Goal: Obtain resource: Download file/media

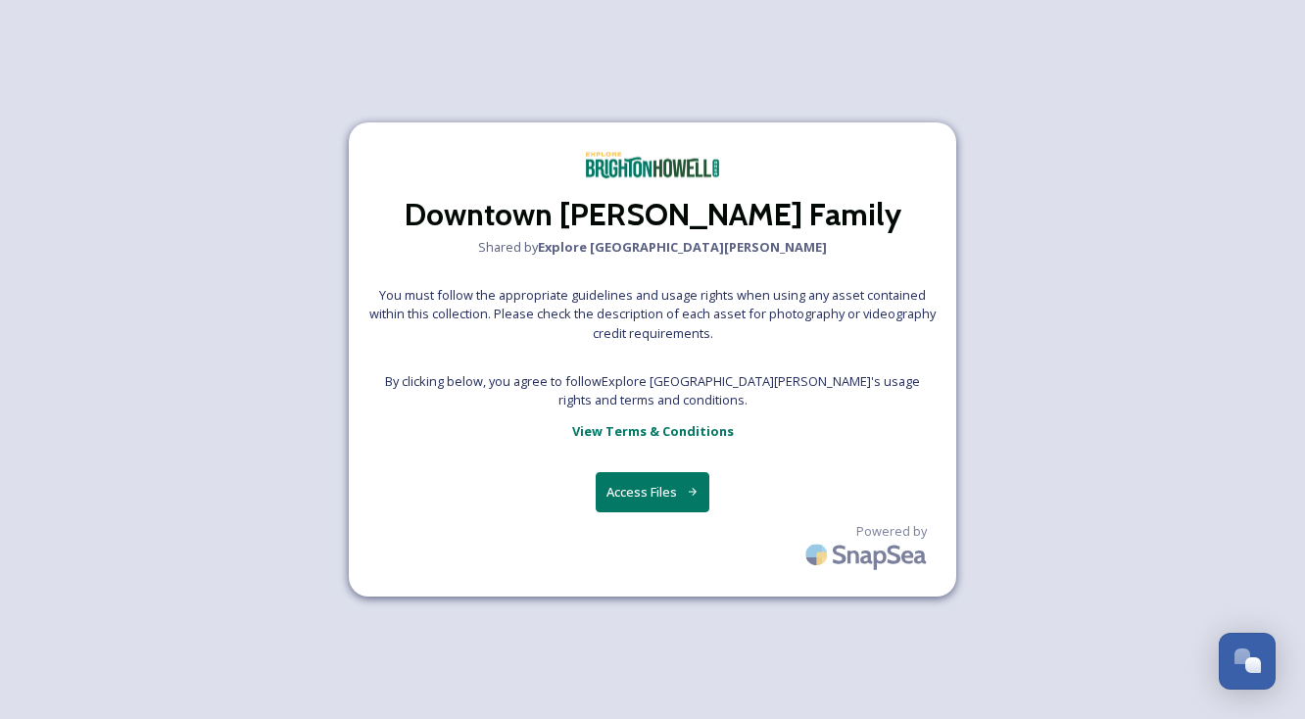
click at [671, 495] on button "Access Files" at bounding box center [653, 492] width 115 height 40
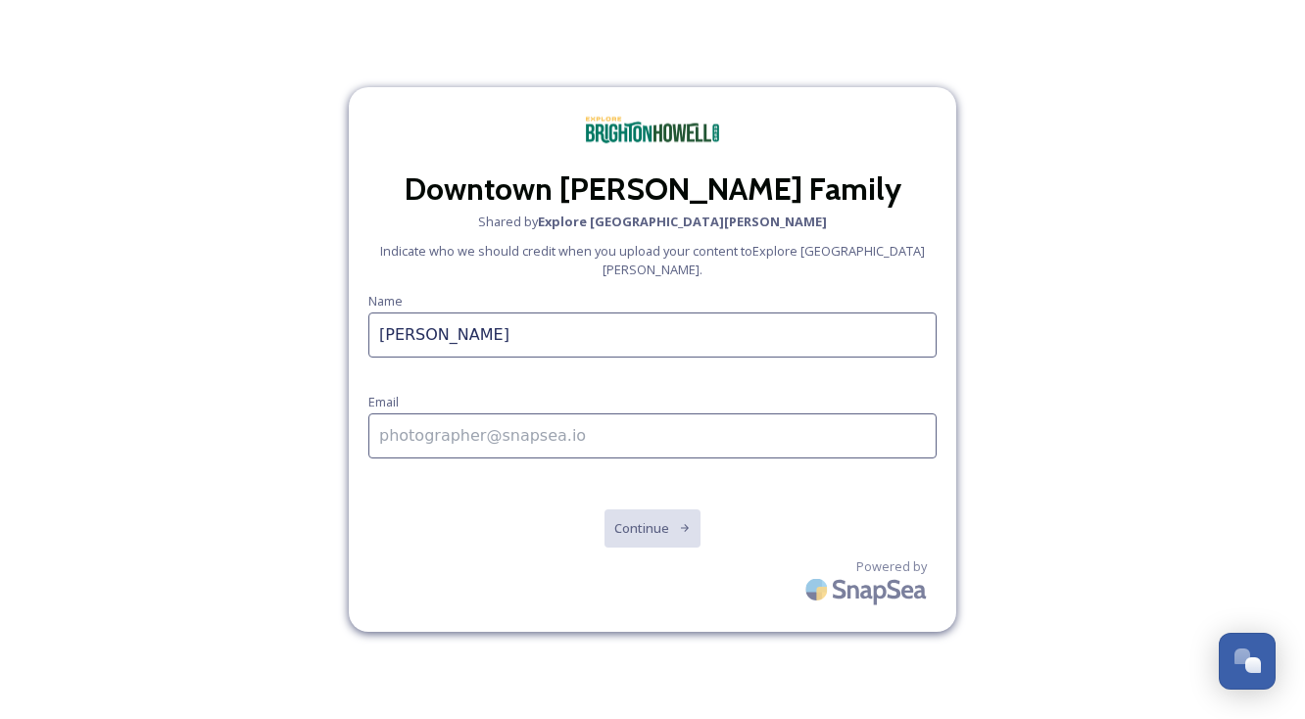
type input "[PERSON_NAME]"
type input "[EMAIL_ADDRESS][DOMAIN_NAME]"
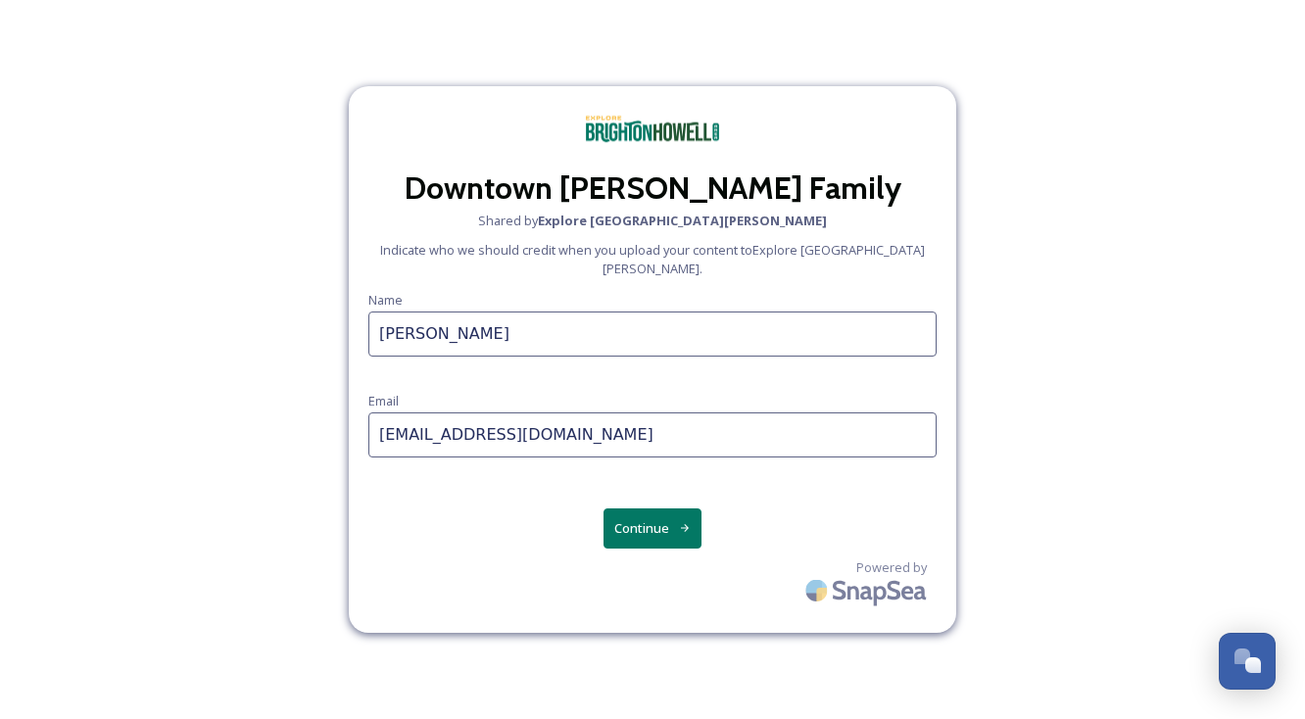
click at [644, 509] on button "Continue" at bounding box center [653, 529] width 99 height 40
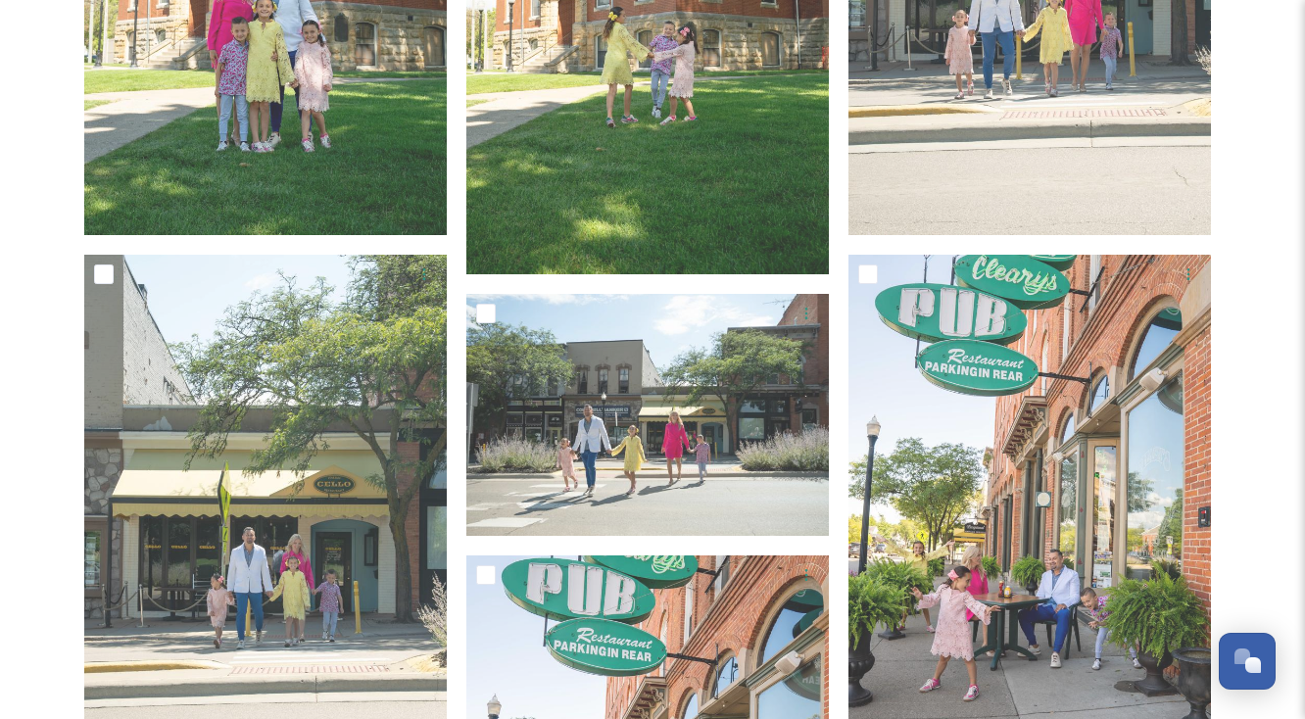
scroll to position [7261, 0]
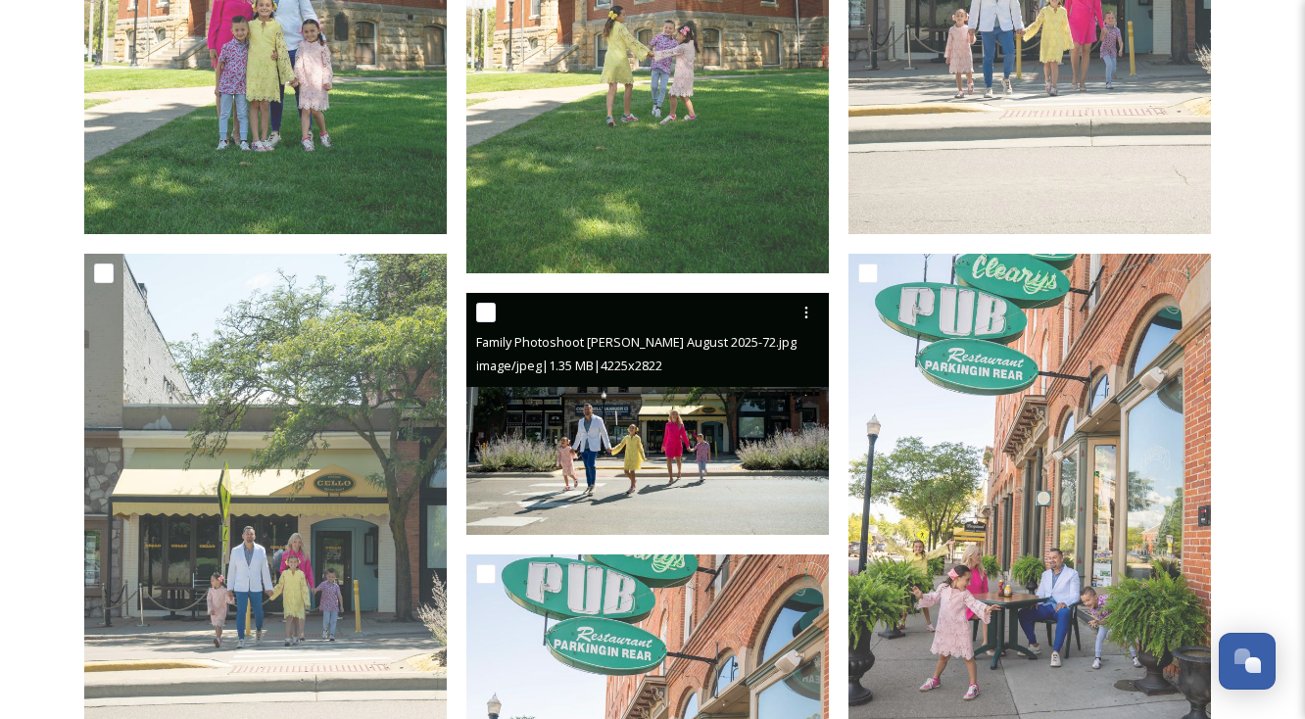
click at [687, 447] on img at bounding box center [647, 413] width 363 height 242
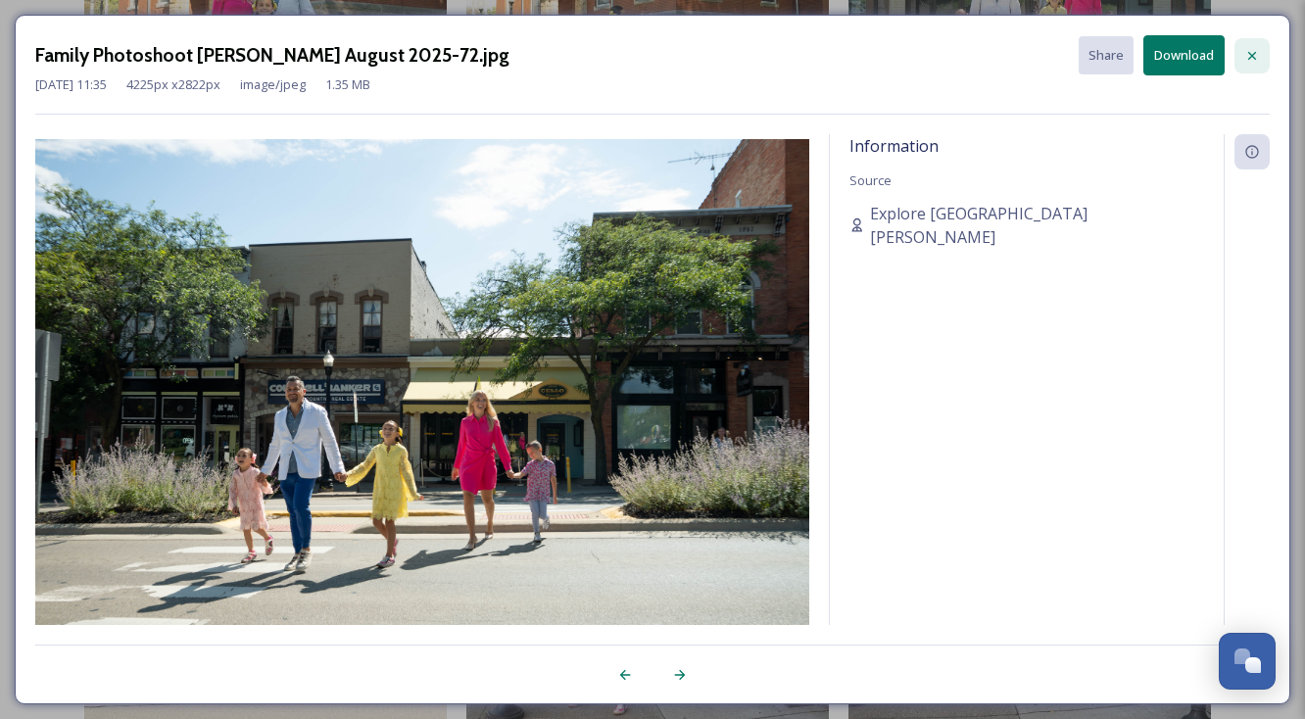
click at [1256, 55] on icon at bounding box center [1252, 56] width 16 height 16
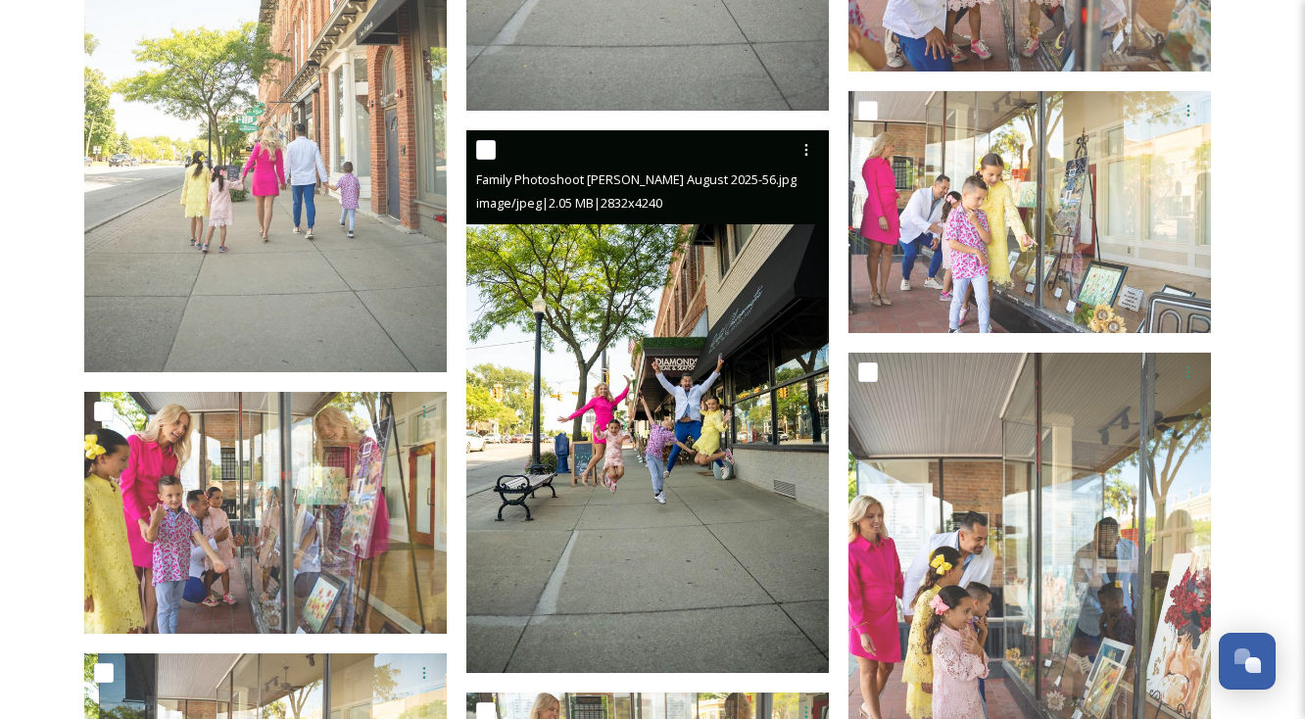
scroll to position [9074, 0]
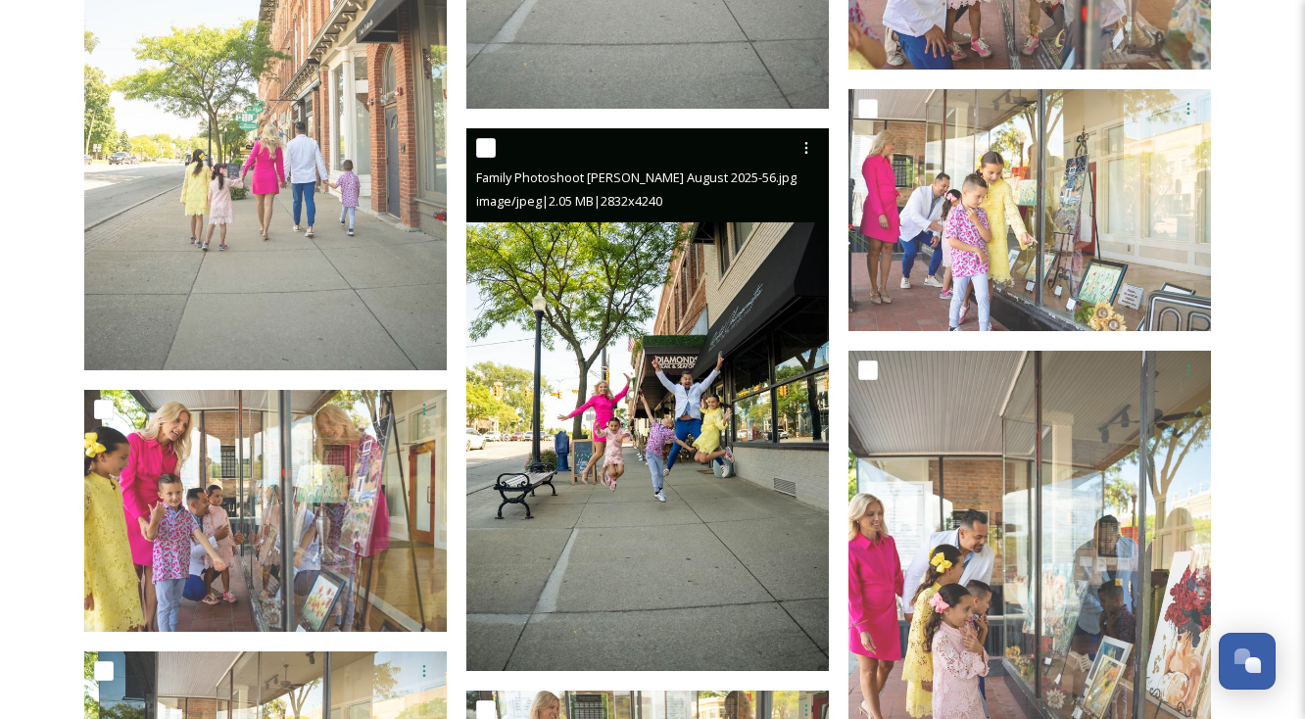
click at [684, 470] on img at bounding box center [647, 399] width 363 height 543
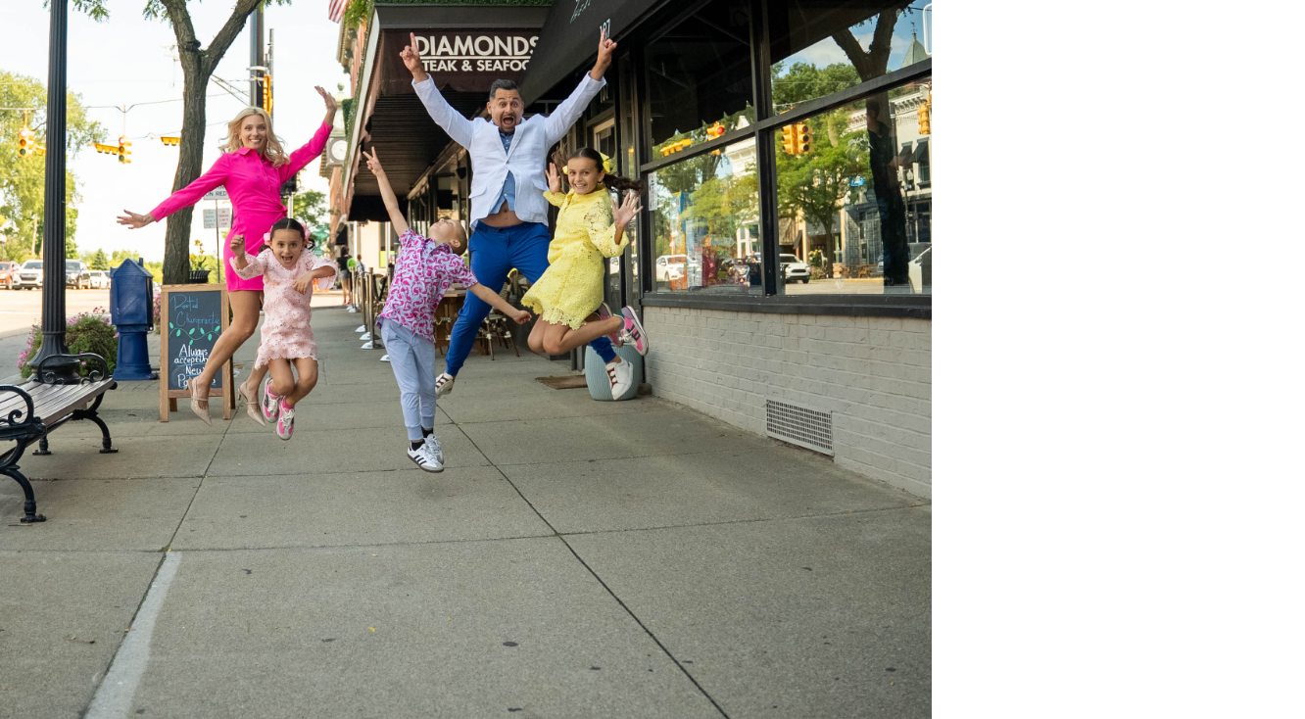
scroll to position [9039, 0]
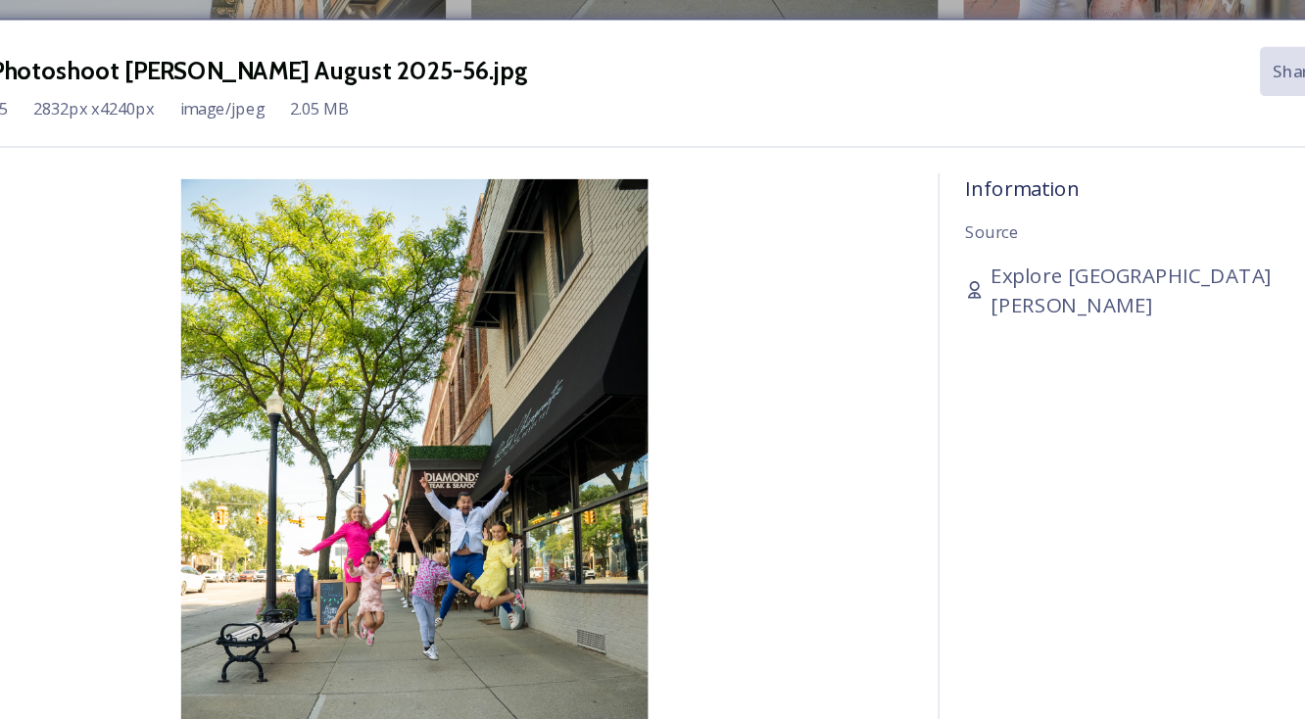
click at [346, 6] on div "Family Photoshoot [PERSON_NAME] August 2025-56.jpg Share Download [DATE] 11:35 …" at bounding box center [652, 359] width 1305 height 719
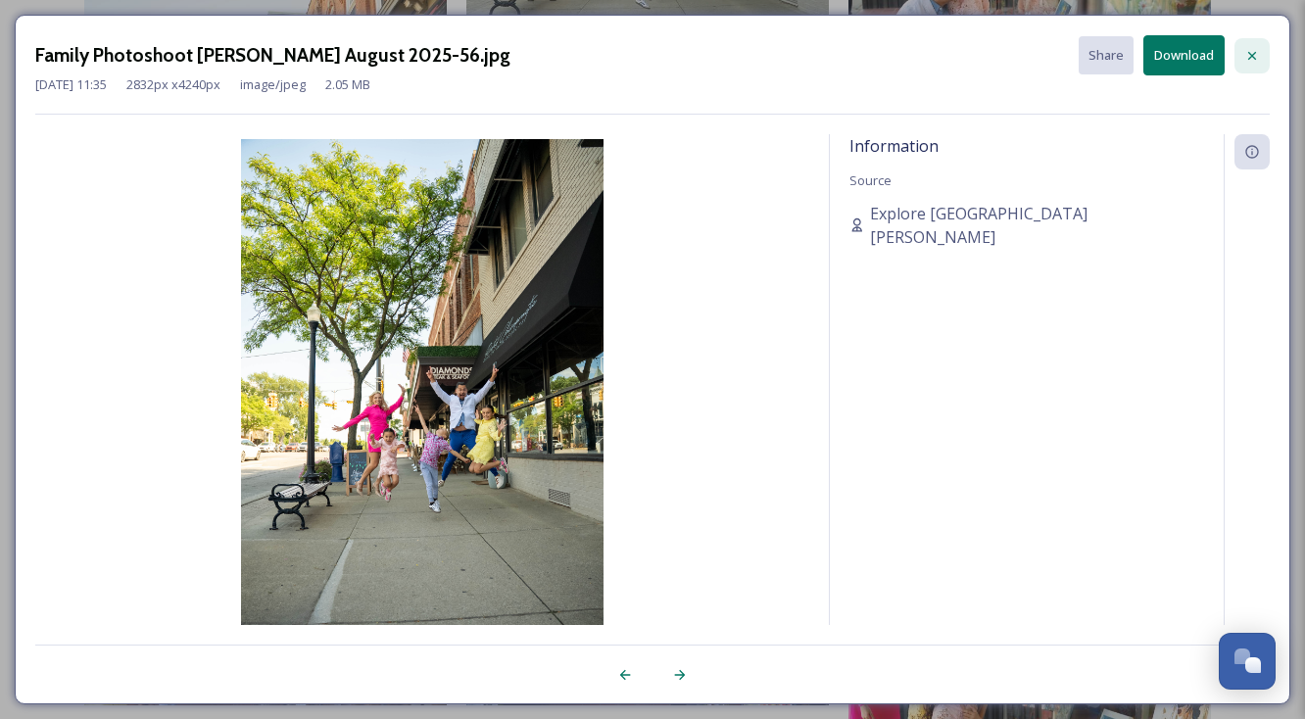
click at [1243, 63] on div at bounding box center [1252, 55] width 35 height 35
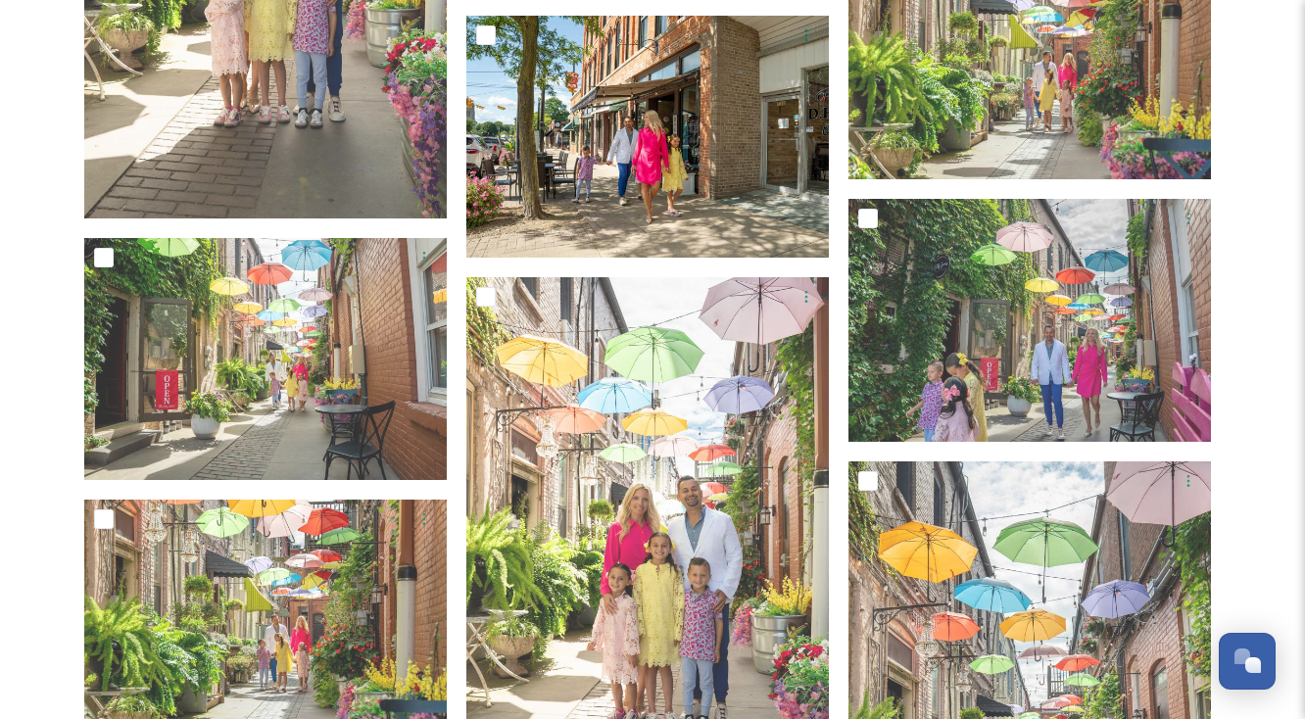
scroll to position [11385, 0]
